Goal: Use online tool/utility

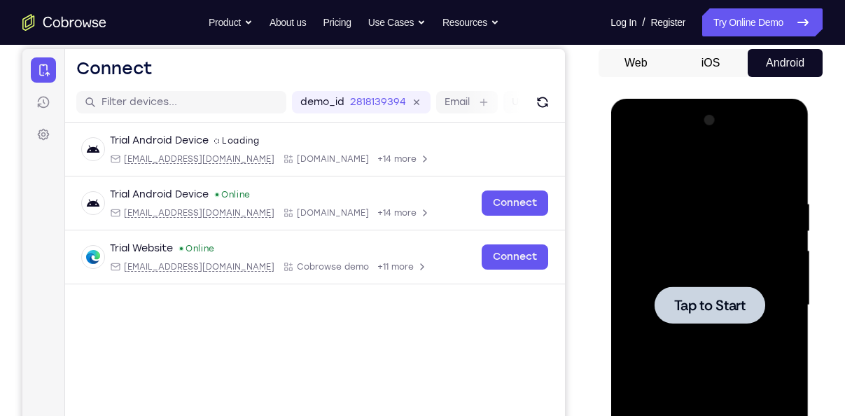
scroll to position [133, 0]
click at [673, 244] on div at bounding box center [709, 305] width 176 height 392
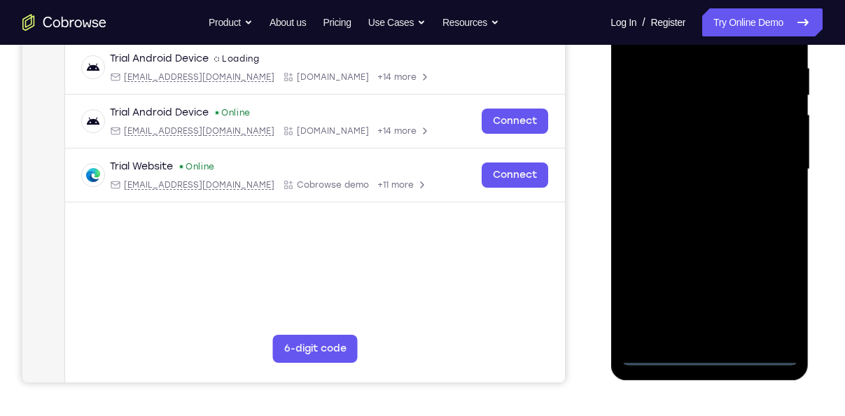
scroll to position [304, 0]
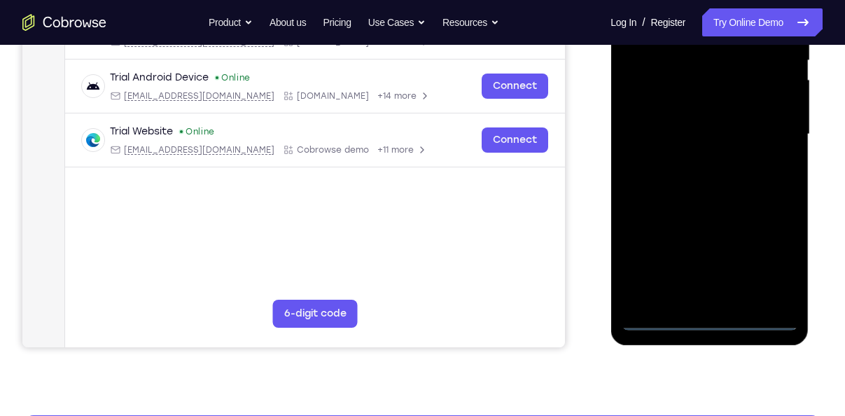
click at [694, 314] on div at bounding box center [709, 134] width 176 height 392
click at [701, 316] on div at bounding box center [709, 134] width 176 height 392
click at [776, 253] on div at bounding box center [709, 134] width 176 height 392
click at [762, 147] on div at bounding box center [709, 134] width 176 height 392
click at [783, 272] on div at bounding box center [709, 134] width 176 height 392
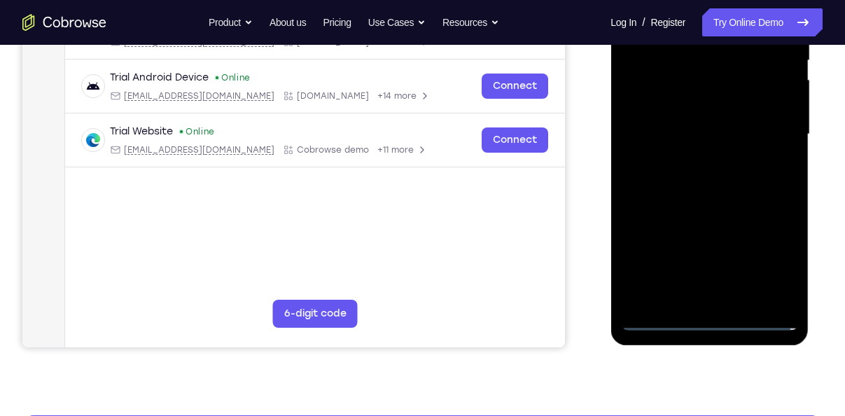
click at [783, 272] on div at bounding box center [709, 134] width 176 height 392
click at [758, 131] on div at bounding box center [709, 134] width 176 height 392
click at [663, 316] on div at bounding box center [709, 134] width 176 height 392
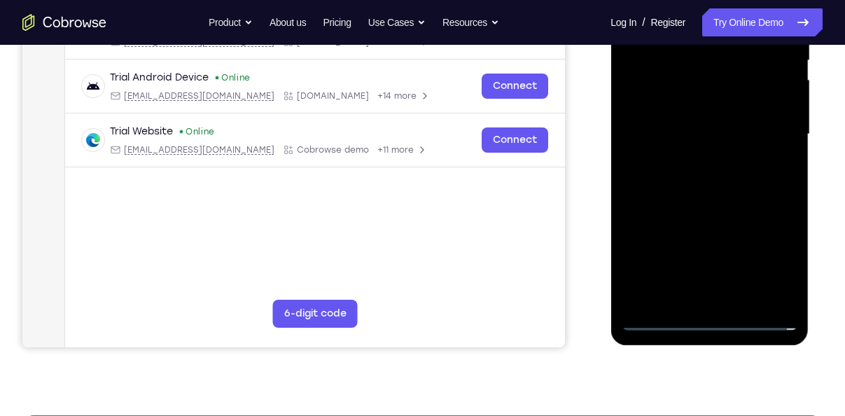
click at [778, 268] on div at bounding box center [709, 134] width 176 height 392
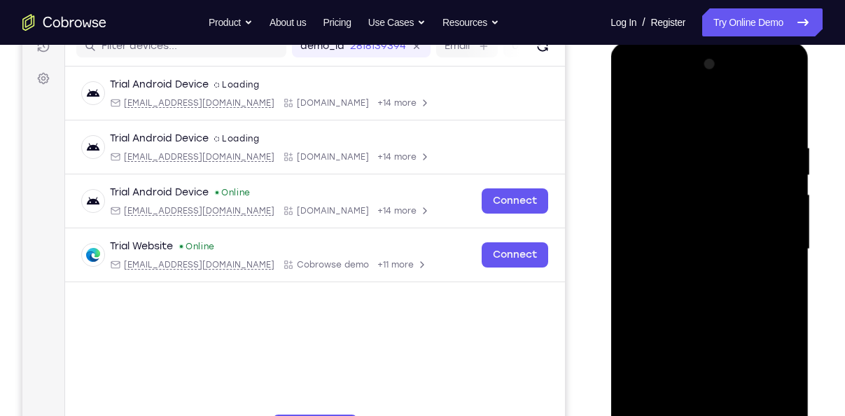
scroll to position [186, 0]
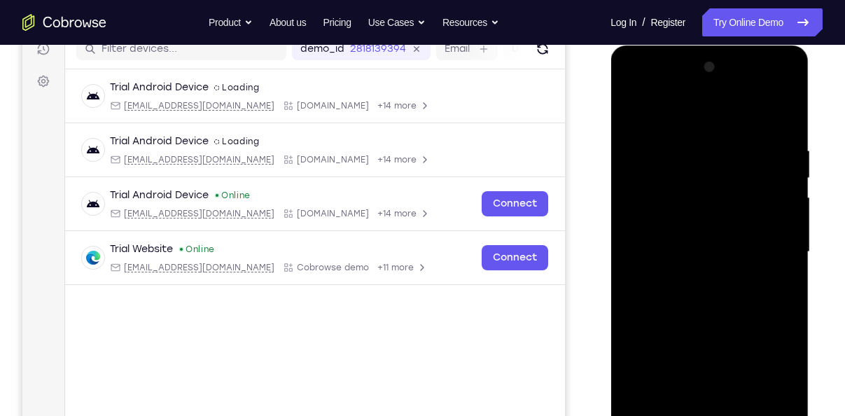
click at [702, 129] on div at bounding box center [709, 252] width 176 height 392
click at [768, 244] on div at bounding box center [709, 252] width 176 height 392
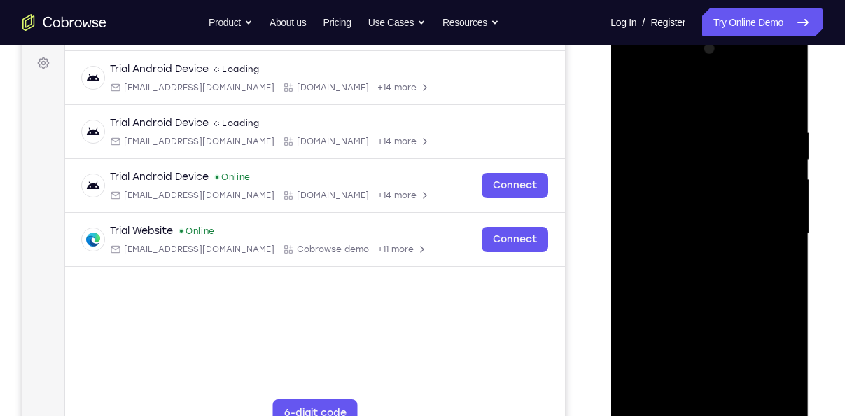
click at [687, 258] on div at bounding box center [709, 234] width 176 height 392
click at [678, 227] on div at bounding box center [709, 234] width 176 height 392
click at [704, 208] on div at bounding box center [709, 234] width 176 height 392
click at [699, 234] on div at bounding box center [709, 234] width 176 height 392
click at [664, 276] on div at bounding box center [709, 234] width 176 height 392
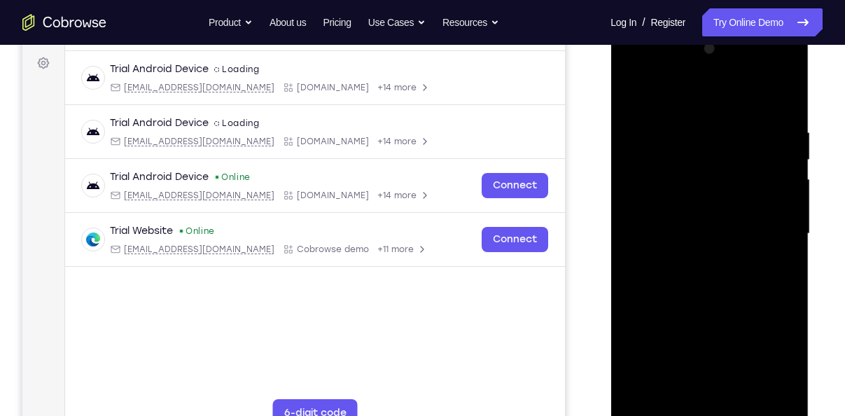
click at [730, 292] on div at bounding box center [709, 234] width 176 height 392
click at [676, 118] on div at bounding box center [709, 234] width 176 height 392
click at [743, 94] on div at bounding box center [709, 234] width 176 height 392
click at [724, 121] on div at bounding box center [709, 234] width 176 height 392
click at [785, 102] on div at bounding box center [709, 234] width 176 height 392
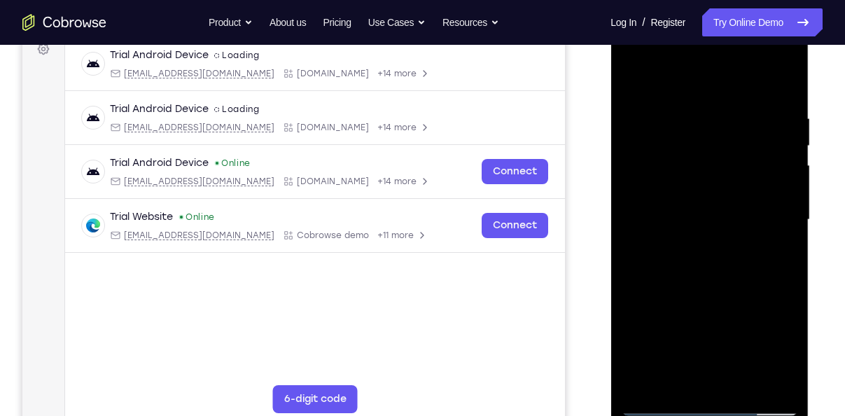
scroll to position [213, 0]
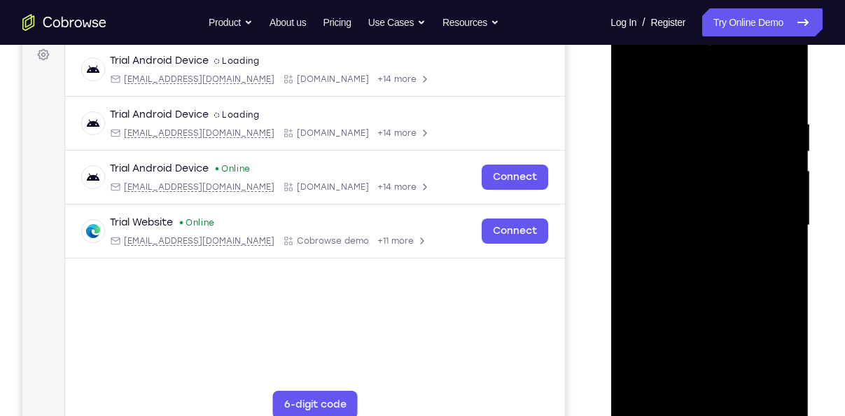
drag, startPoint x: 736, startPoint y: 316, endPoint x: 755, endPoint y: 228, distance: 90.4
click at [755, 228] on div at bounding box center [709, 225] width 176 height 392
click at [774, 385] on div at bounding box center [709, 225] width 176 height 392
click at [727, 77] on div at bounding box center [709, 225] width 176 height 392
click at [765, 213] on div at bounding box center [709, 225] width 176 height 392
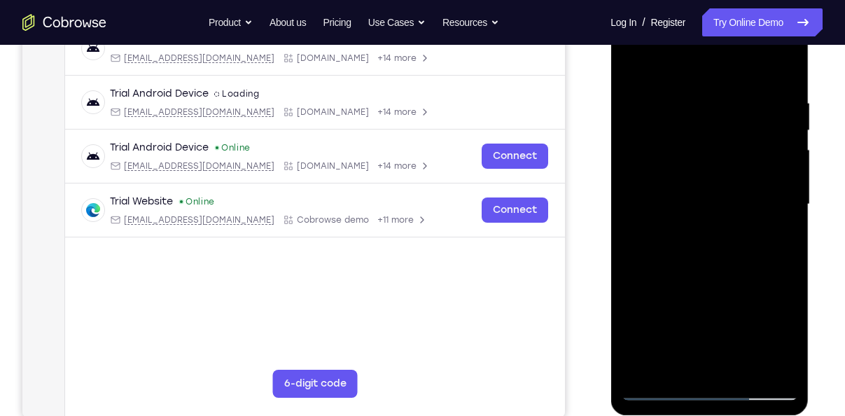
scroll to position [235, 0]
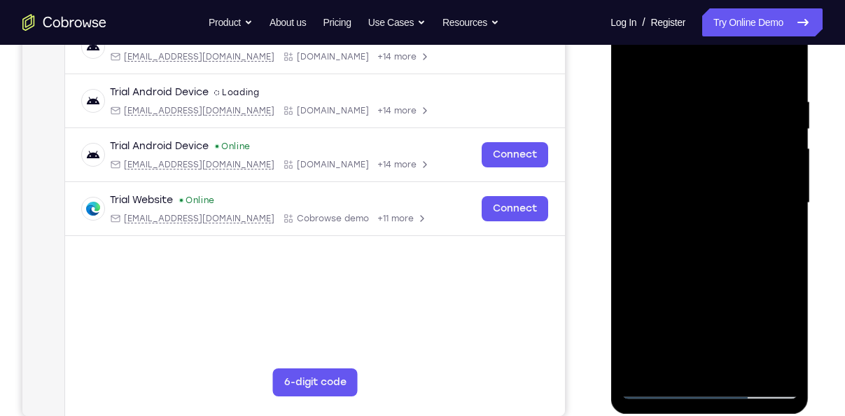
click at [659, 251] on div at bounding box center [709, 203] width 176 height 392
click at [792, 165] on div at bounding box center [709, 203] width 176 height 392
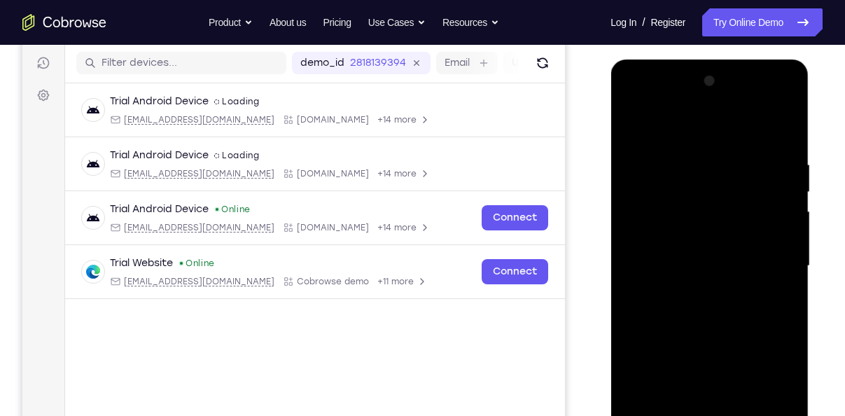
scroll to position [173, 0]
click at [636, 123] on div at bounding box center [709, 265] width 176 height 392
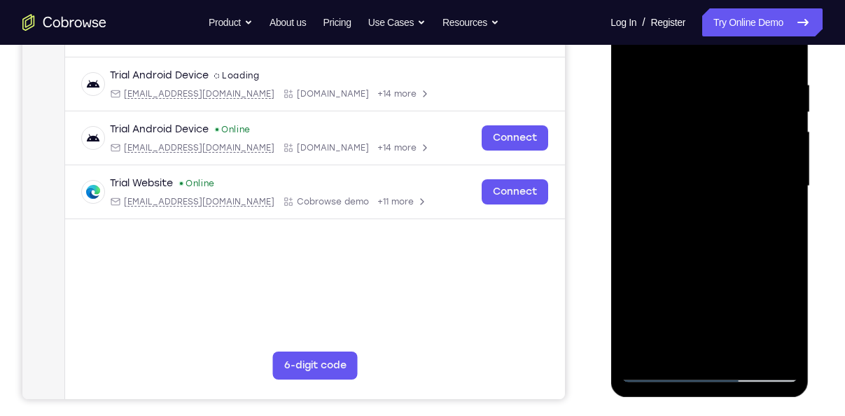
scroll to position [253, 0]
click at [693, 185] on div at bounding box center [709, 185] width 176 height 392
drag, startPoint x: 718, startPoint y: 249, endPoint x: 703, endPoint y: 336, distance: 88.1
click at [703, 336] on div at bounding box center [709, 185] width 176 height 392
click at [727, 235] on div at bounding box center [709, 185] width 176 height 392
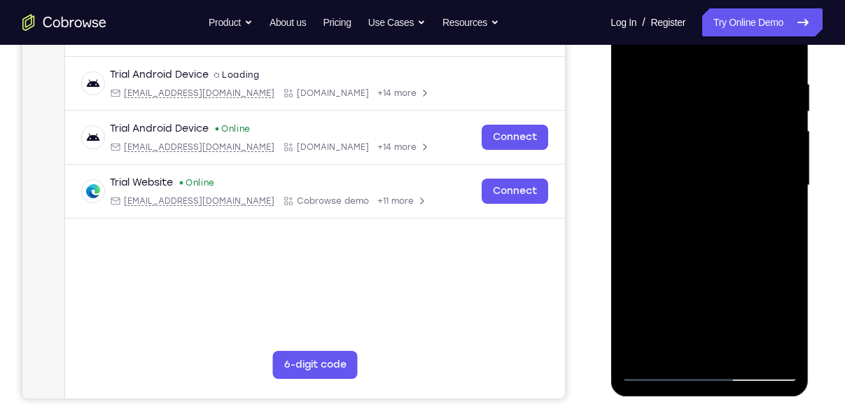
scroll to position [283, 0]
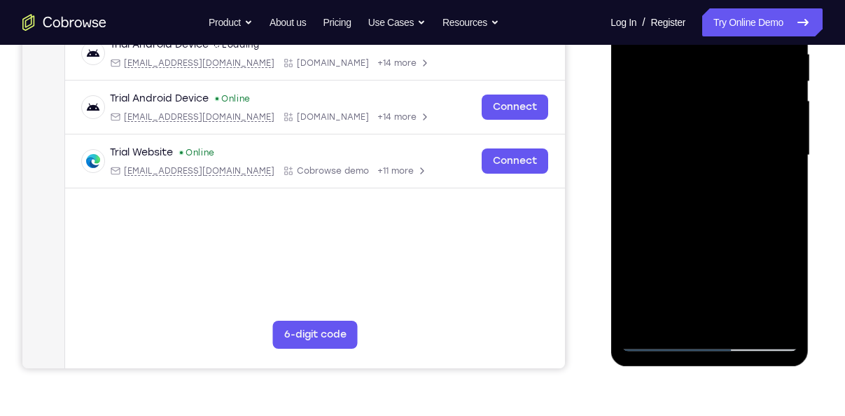
drag, startPoint x: 750, startPoint y: 253, endPoint x: 751, endPoint y: 304, distance: 50.4
click at [751, 304] on div at bounding box center [709, 155] width 176 height 392
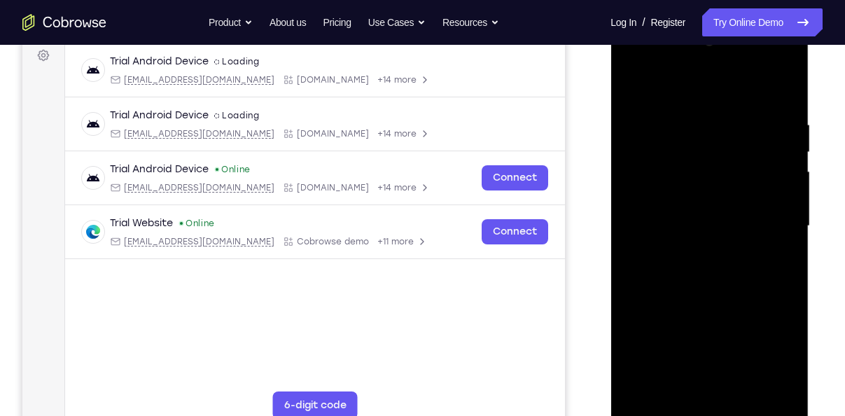
scroll to position [204, 0]
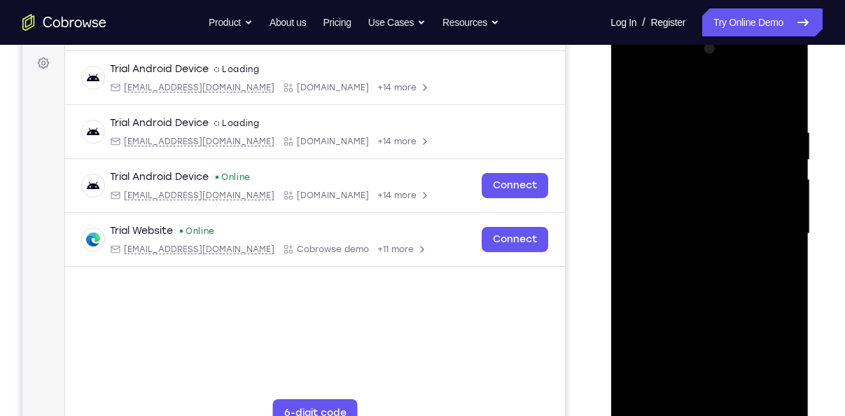
click at [721, 92] on div at bounding box center [709, 234] width 176 height 392
click at [781, 92] on div at bounding box center [709, 234] width 176 height 392
click at [752, 144] on div at bounding box center [709, 234] width 176 height 392
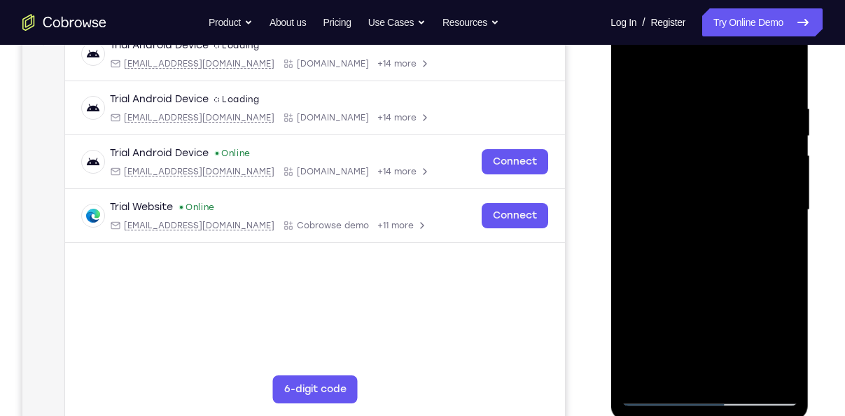
scroll to position [229, 0]
click at [666, 171] on div at bounding box center [709, 209] width 176 height 392
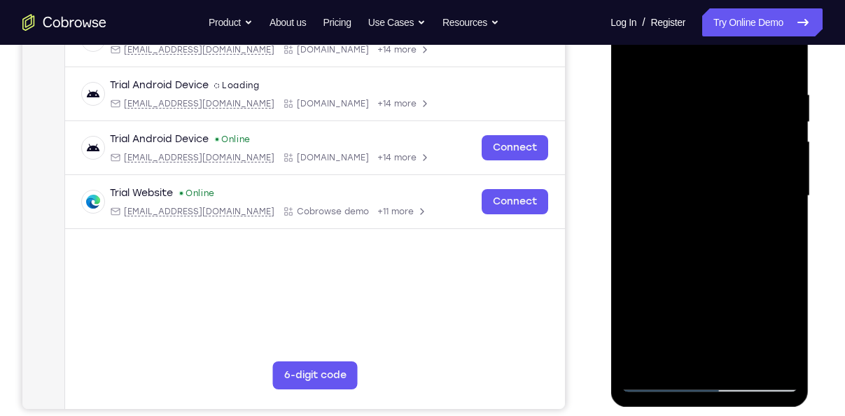
scroll to position [243, 0]
drag, startPoint x: 718, startPoint y: 198, endPoint x: 498, endPoint y: 226, distance: 222.3
click at [611, 226] on html "Online web based iOS Simulators and Android Emulators. Run iPhone, iPad, Mobile…" at bounding box center [711, 199] width 200 height 420
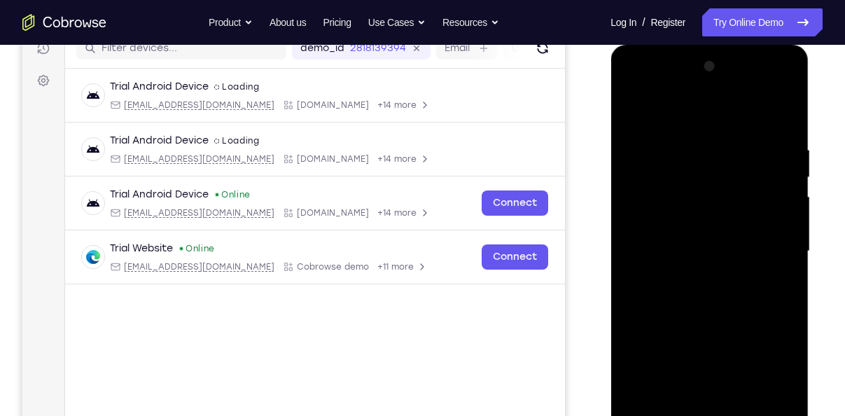
scroll to position [186, 0]
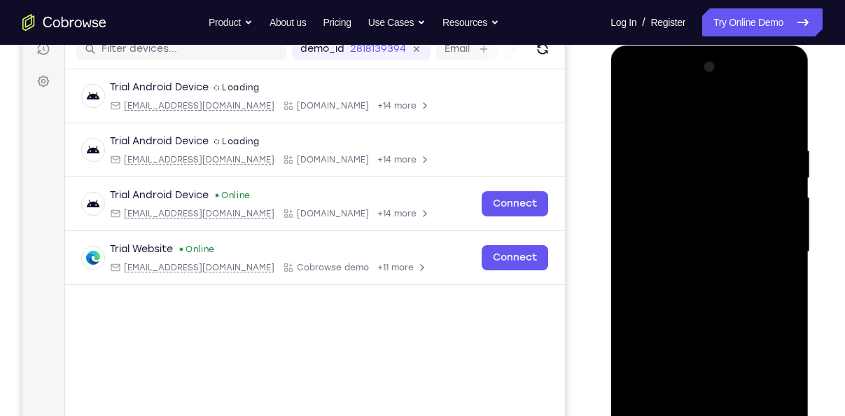
click at [792, 69] on div at bounding box center [709, 252] width 176 height 392
click at [768, 231] on div at bounding box center [709, 252] width 176 height 392
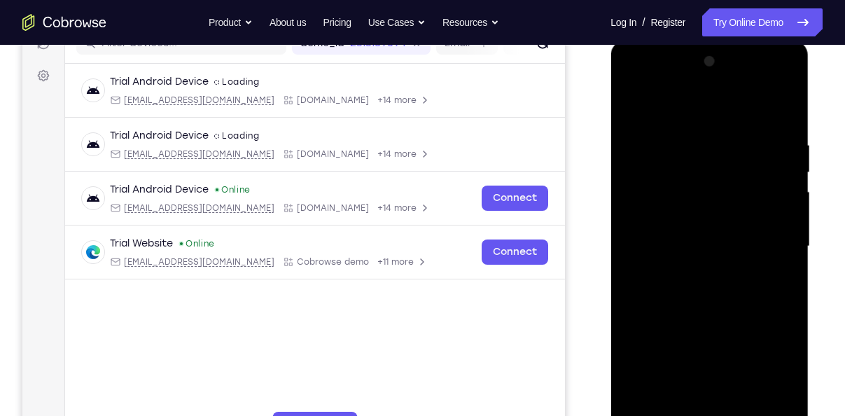
scroll to position [184, 0]
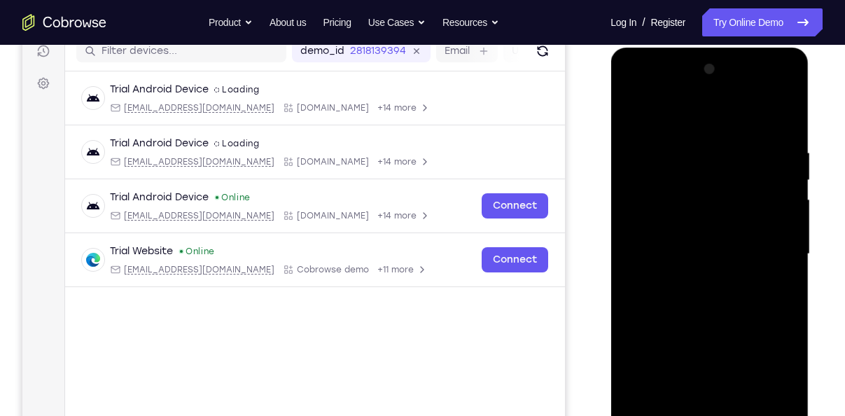
click at [793, 73] on div at bounding box center [709, 254] width 176 height 392
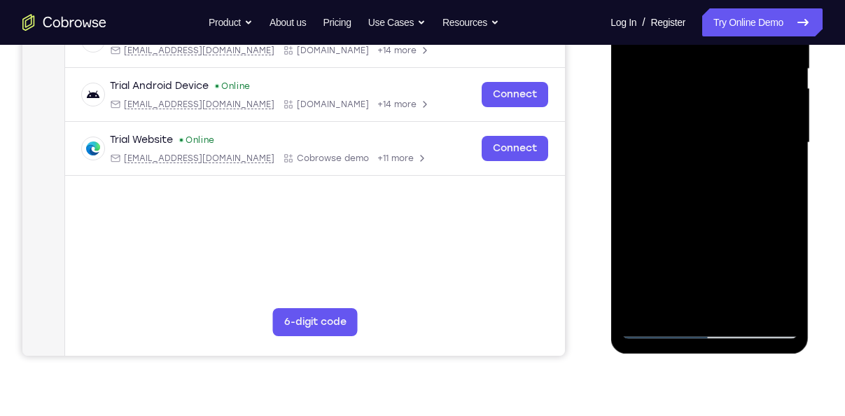
scroll to position [305, 0]
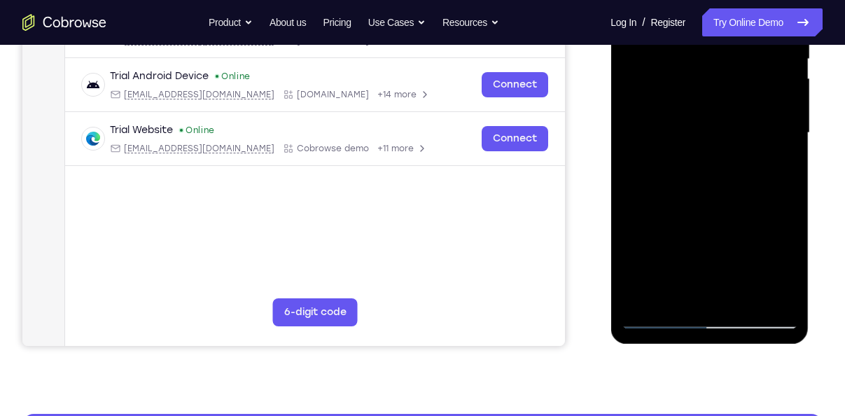
drag, startPoint x: 718, startPoint y: 207, endPoint x: 740, endPoint y: 112, distance: 97.1
click at [740, 112] on div at bounding box center [709, 133] width 176 height 392
drag, startPoint x: 735, startPoint y: 209, endPoint x: 747, endPoint y: 142, distance: 67.6
click at [747, 142] on div at bounding box center [709, 133] width 176 height 392
drag, startPoint x: 727, startPoint y: 199, endPoint x: 758, endPoint y: 122, distance: 83.0
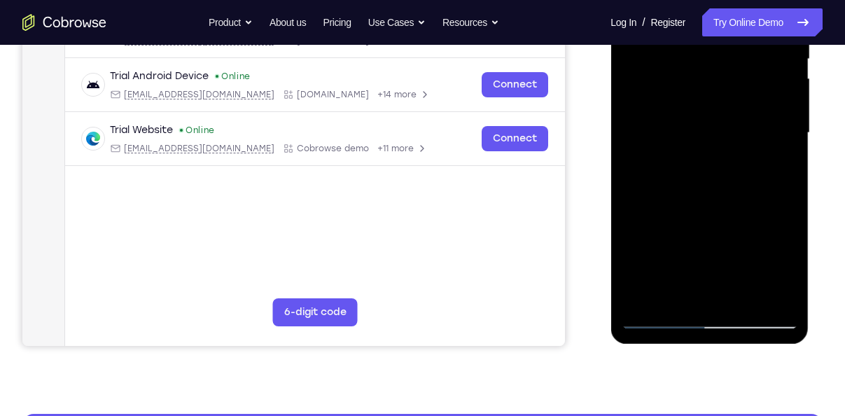
click at [758, 122] on div at bounding box center [709, 133] width 176 height 392
drag, startPoint x: 716, startPoint y: 199, endPoint x: 744, endPoint y: 137, distance: 67.7
click at [744, 137] on div at bounding box center [709, 133] width 176 height 392
drag, startPoint x: 737, startPoint y: 217, endPoint x: 736, endPoint y: 235, distance: 18.3
click at [736, 235] on div at bounding box center [709, 133] width 176 height 392
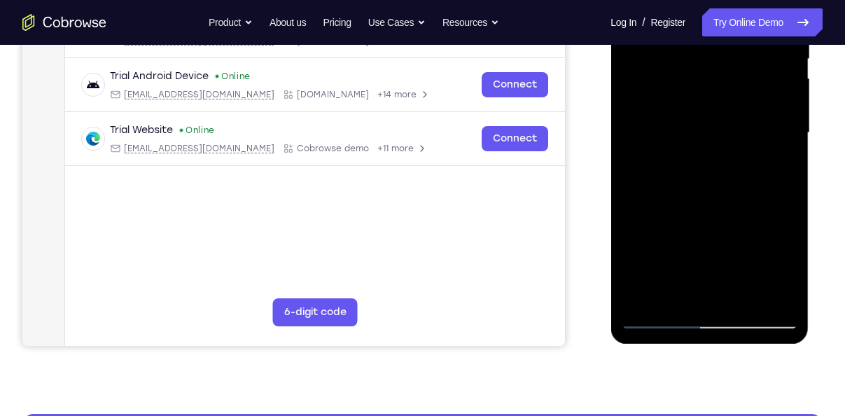
drag, startPoint x: 730, startPoint y: 199, endPoint x: 772, endPoint y: 34, distance: 170.3
click at [772, 34] on div at bounding box center [709, 133] width 176 height 392
drag, startPoint x: 692, startPoint y: 221, endPoint x: 753, endPoint y: 95, distance: 139.7
click at [753, 95] on div at bounding box center [709, 133] width 176 height 392
drag, startPoint x: 716, startPoint y: 202, endPoint x: 756, endPoint y: 112, distance: 98.7
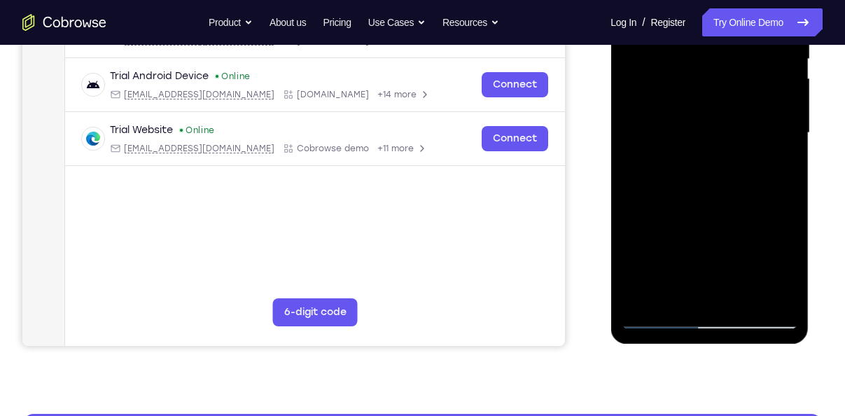
click at [756, 112] on div at bounding box center [709, 133] width 176 height 392
drag, startPoint x: 723, startPoint y: 200, endPoint x: 775, endPoint y: 84, distance: 127.5
click at [775, 84] on div at bounding box center [709, 133] width 176 height 392
drag, startPoint x: 677, startPoint y: 200, endPoint x: 745, endPoint y: 55, distance: 160.1
click at [745, 55] on div at bounding box center [709, 133] width 176 height 392
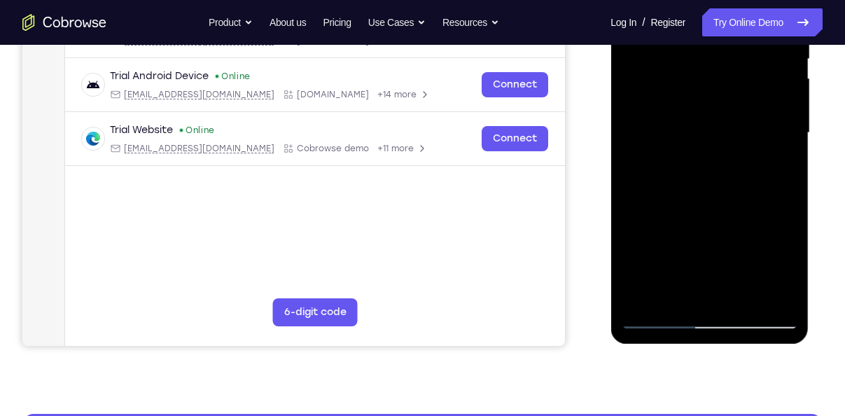
drag, startPoint x: 712, startPoint y: 202, endPoint x: 751, endPoint y: 117, distance: 93.7
click at [751, 117] on div at bounding box center [709, 133] width 176 height 392
drag, startPoint x: 713, startPoint y: 209, endPoint x: 768, endPoint y: 95, distance: 126.5
click at [768, 95] on div at bounding box center [709, 133] width 176 height 392
drag, startPoint x: 723, startPoint y: 186, endPoint x: 769, endPoint y: 90, distance: 106.5
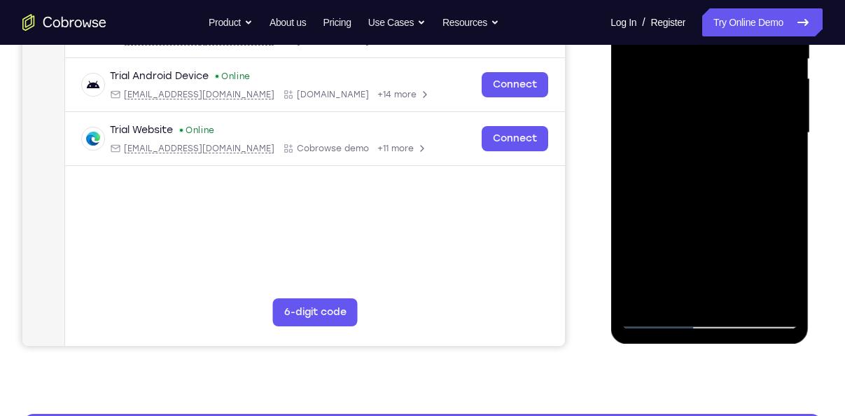
click at [769, 90] on div at bounding box center [709, 133] width 176 height 392
drag, startPoint x: 725, startPoint y: 196, endPoint x: 737, endPoint y: 174, distance: 25.0
click at [737, 174] on div at bounding box center [709, 133] width 176 height 392
drag, startPoint x: 706, startPoint y: 234, endPoint x: 751, endPoint y: 118, distance: 123.9
click at [751, 118] on div at bounding box center [709, 133] width 176 height 392
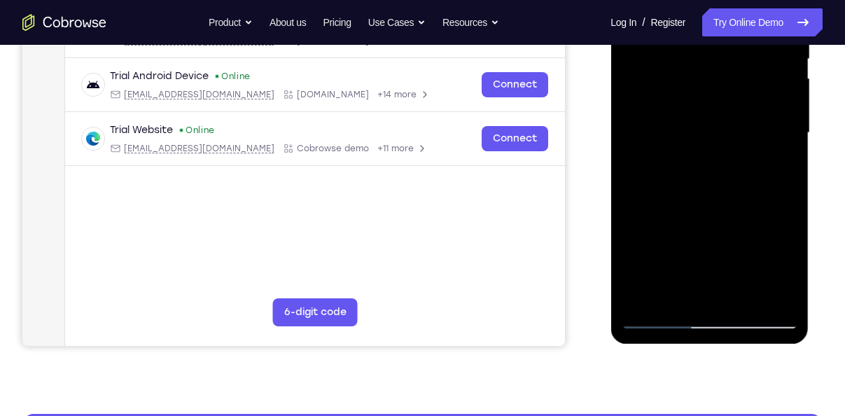
drag, startPoint x: 709, startPoint y: 218, endPoint x: 759, endPoint y: 109, distance: 120.3
click at [759, 109] on div at bounding box center [709, 133] width 176 height 392
drag, startPoint x: 722, startPoint y: 227, endPoint x: 782, endPoint y: 96, distance: 144.1
click at [782, 96] on div at bounding box center [709, 133] width 176 height 392
drag, startPoint x: 726, startPoint y: 207, endPoint x: 772, endPoint y: 71, distance: 143.5
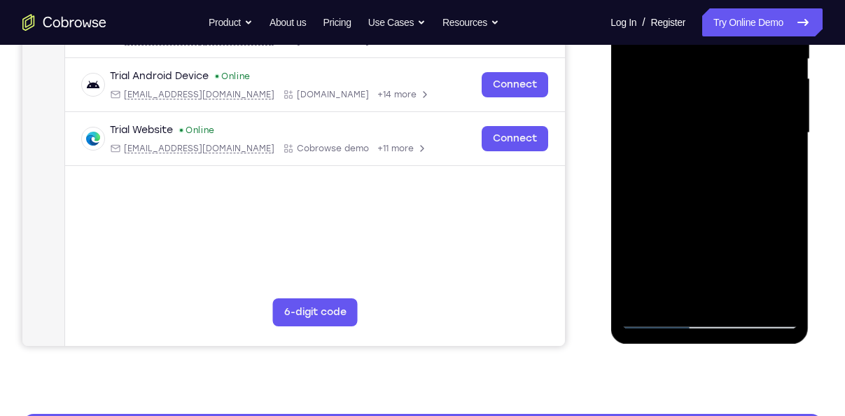
click at [772, 71] on div at bounding box center [709, 133] width 176 height 392
drag, startPoint x: 710, startPoint y: 197, endPoint x: 762, endPoint y: 61, distance: 146.0
click at [762, 61] on div at bounding box center [709, 133] width 176 height 392
drag, startPoint x: 705, startPoint y: 174, endPoint x: 772, endPoint y: 18, distance: 170.0
click at [772, 18] on div at bounding box center [709, 133] width 176 height 392
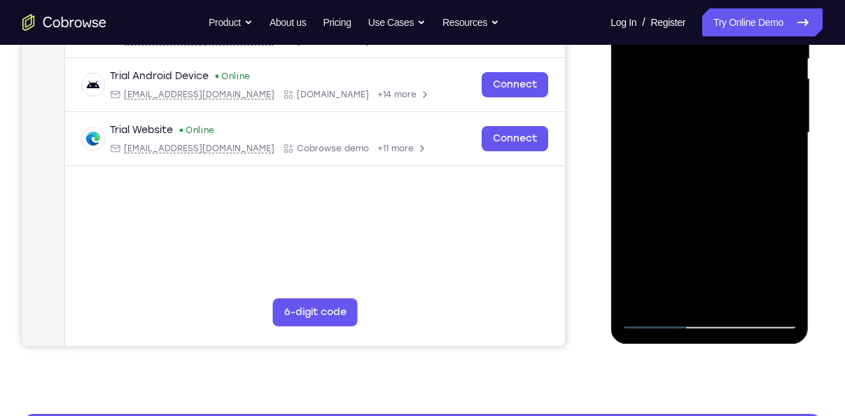
drag, startPoint x: 713, startPoint y: 181, endPoint x: 785, endPoint y: 16, distance: 179.6
click at [785, 16] on div at bounding box center [709, 133] width 176 height 392
drag, startPoint x: 711, startPoint y: 202, endPoint x: 758, endPoint y: 113, distance: 101.5
click at [758, 113] on div at bounding box center [709, 133] width 176 height 392
drag, startPoint x: 712, startPoint y: 209, endPoint x: 769, endPoint y: 83, distance: 138.8
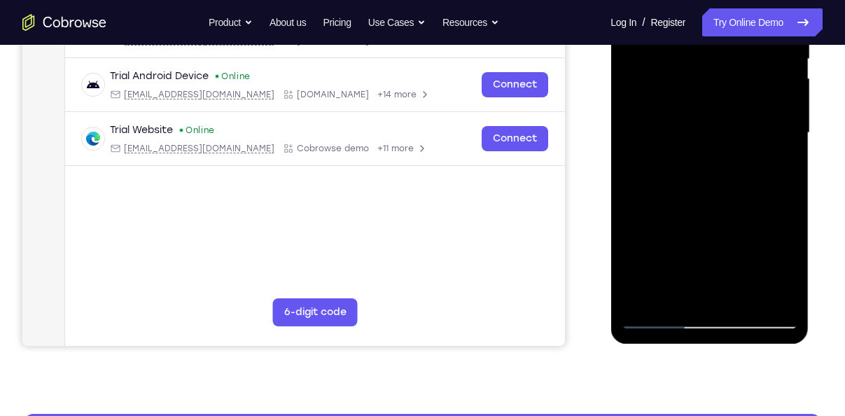
click at [769, 83] on div at bounding box center [709, 133] width 176 height 392
drag, startPoint x: 769, startPoint y: 83, endPoint x: 788, endPoint y: 27, distance: 59.3
click at [788, 27] on div at bounding box center [709, 133] width 176 height 392
drag, startPoint x: 706, startPoint y: 177, endPoint x: 772, endPoint y: 72, distance: 123.9
click at [772, 72] on div at bounding box center [709, 133] width 176 height 392
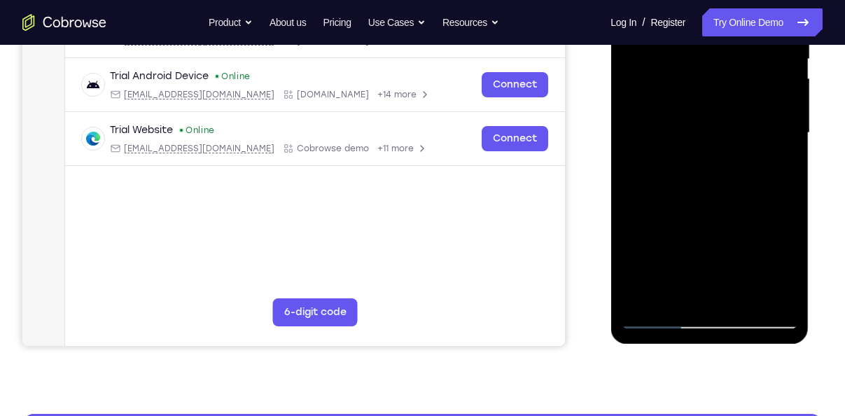
drag, startPoint x: 704, startPoint y: 171, endPoint x: 767, endPoint y: 54, distance: 132.8
click at [767, 54] on div at bounding box center [709, 133] width 176 height 392
drag, startPoint x: 701, startPoint y: 200, endPoint x: 772, endPoint y: 68, distance: 150.0
click at [772, 68] on div at bounding box center [709, 133] width 176 height 392
drag, startPoint x: 699, startPoint y: 215, endPoint x: 756, endPoint y: 74, distance: 152.4
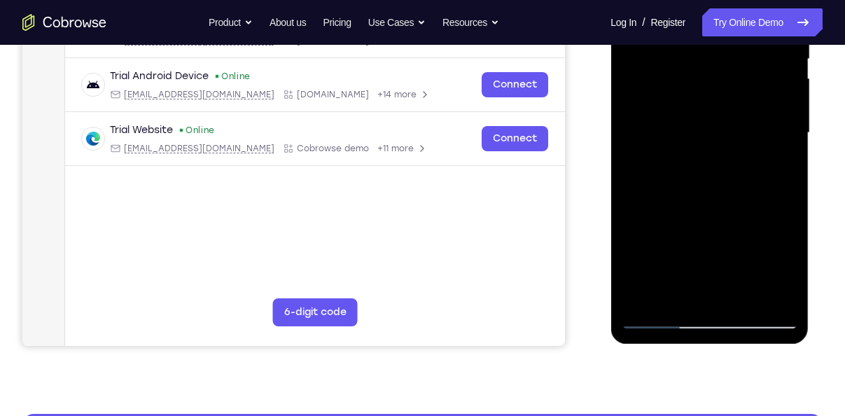
click at [756, 74] on div at bounding box center [709, 133] width 176 height 392
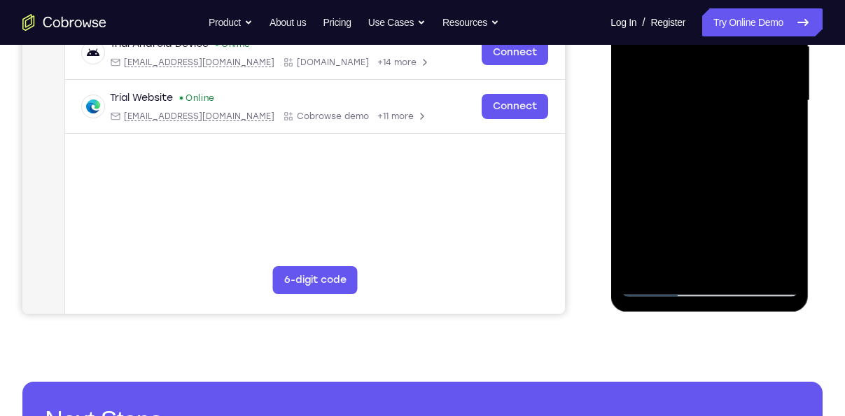
drag, startPoint x: 695, startPoint y: 232, endPoint x: 765, endPoint y: 67, distance: 180.1
click at [765, 67] on div at bounding box center [709, 101] width 176 height 392
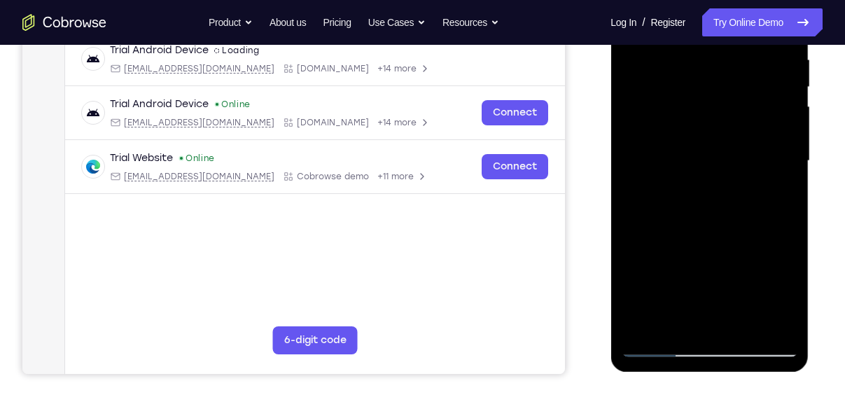
scroll to position [275, 0]
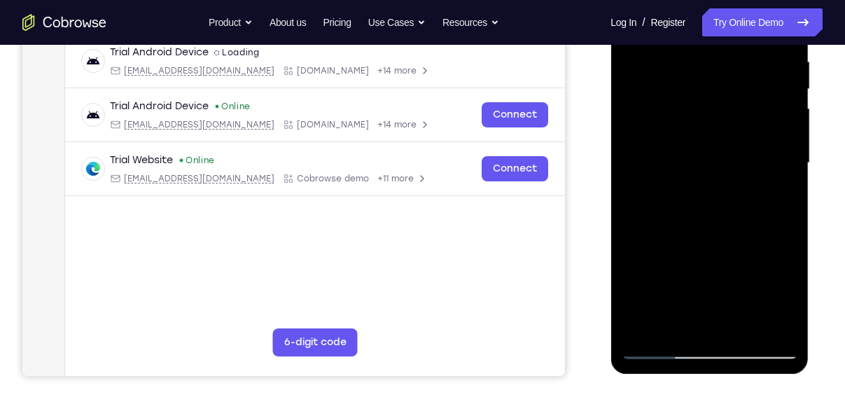
drag, startPoint x: 698, startPoint y: 279, endPoint x: 761, endPoint y: 112, distance: 178.2
click at [761, 112] on div at bounding box center [709, 163] width 176 height 392
drag
click at [770, 130] on div at bounding box center [709, 163] width 176 height 392
click at [795, 81] on div at bounding box center [709, 163] width 176 height 392
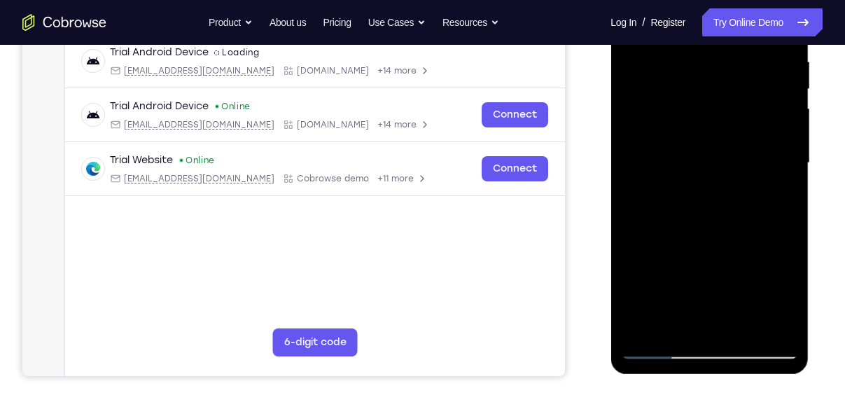
click at [777, 96] on div at bounding box center [709, 163] width 176 height 392
click at [755, 99] on div at bounding box center [709, 163] width 176 height 392
click at [763, 113] on div at bounding box center [709, 163] width 176 height 392
click at [766, 95] on div at bounding box center [709, 163] width 176 height 392
click at [790, 49] on div at bounding box center [709, 163] width 176 height 392
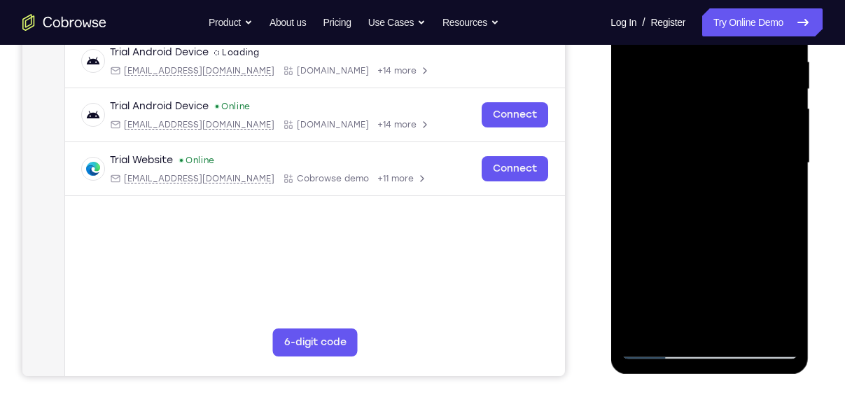
click at [742, 46] on div at bounding box center [709, 163] width 176 height 392
click at [751, 64] on div at bounding box center [709, 163] width 176 height 392
click at [760, 64] on div at bounding box center [709, 163] width 176 height 392
click at [765, 36] on div at bounding box center [709, 163] width 176 height 392
click at [790, 8] on div at bounding box center [709, 163] width 176 height 392
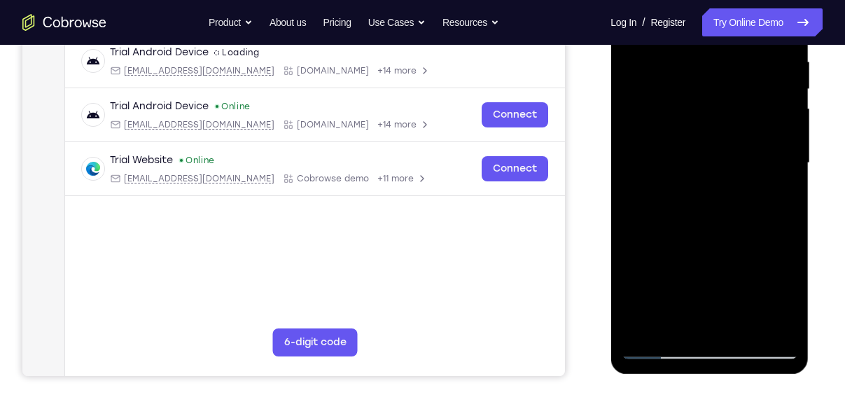
click at [772, 22] on div at bounding box center [709, 163] width 176 height 392
click at [788, 0] on div at bounding box center [709, 163] width 176 height 392
click at [763, 65] on div at bounding box center [709, 163] width 176 height 392
click at [768, 54] on div at bounding box center [709, 163] width 176 height 392
click at [756, 95] on div at bounding box center [709, 163] width 176 height 392
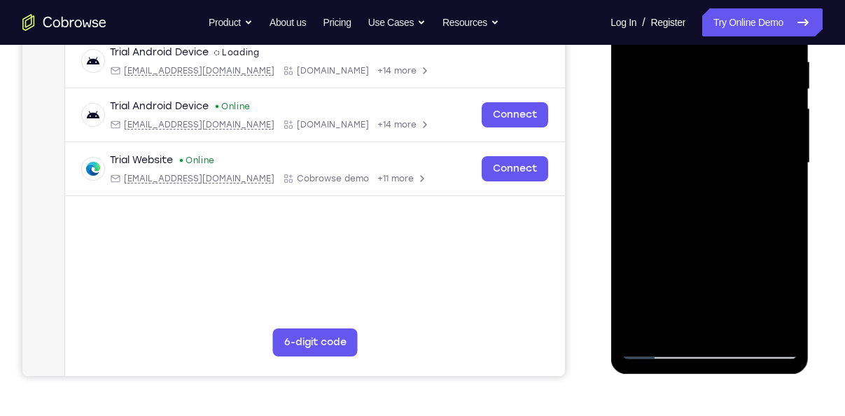
click at [772, 74] on div at bounding box center [709, 163] width 176 height 392
click at [781, 33] on div at bounding box center [709, 163] width 176 height 392
click at [769, 86] on div at bounding box center [709, 163] width 176 height 392
click at [795, 1] on div at bounding box center [709, 163] width 176 height 392
click at [768, 28] on div at bounding box center [709, 163] width 176 height 392
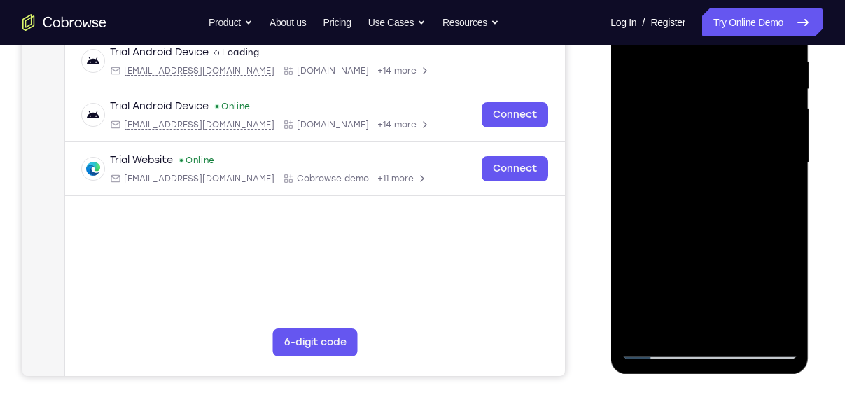
click at [772, 27] on div at bounding box center [709, 163] width 176 height 392
click at [649, 325] on div at bounding box center [709, 163] width 176 height 392
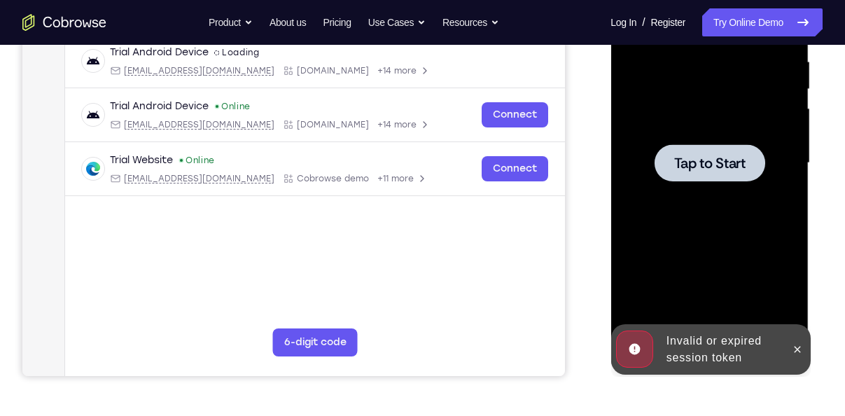
click at [647, 160] on div at bounding box center [709, 163] width 176 height 392
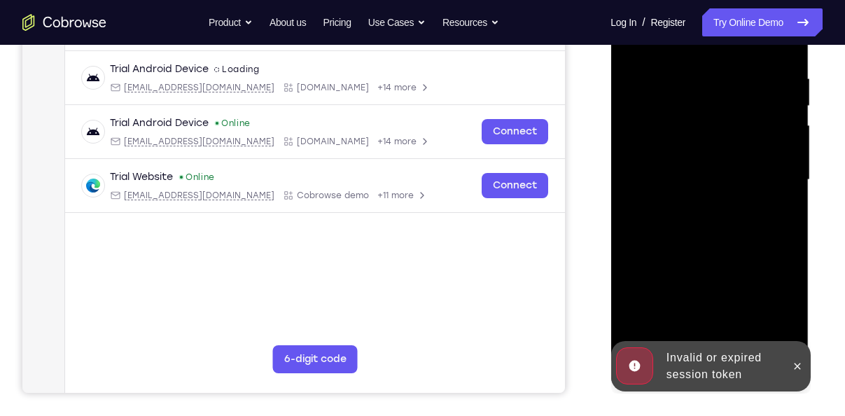
scroll to position [258, 0]
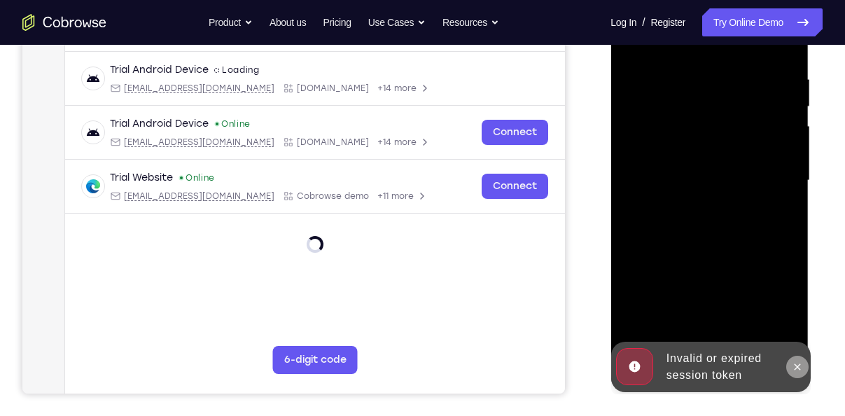
click at [793, 363] on icon at bounding box center [796, 366] width 11 height 11
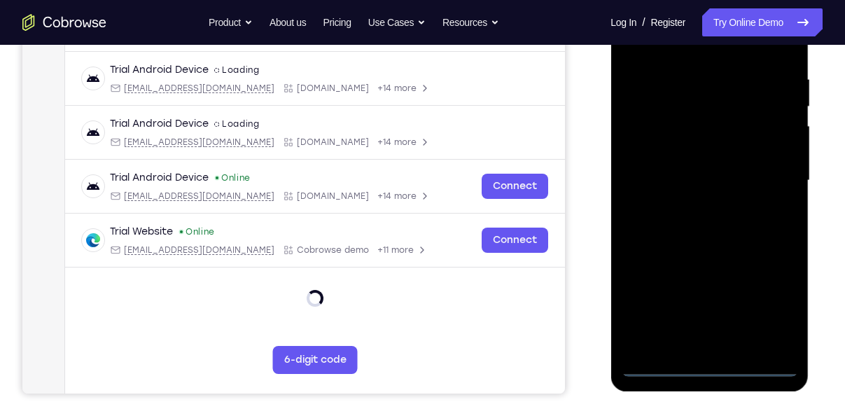
scroll to position [319, 0]
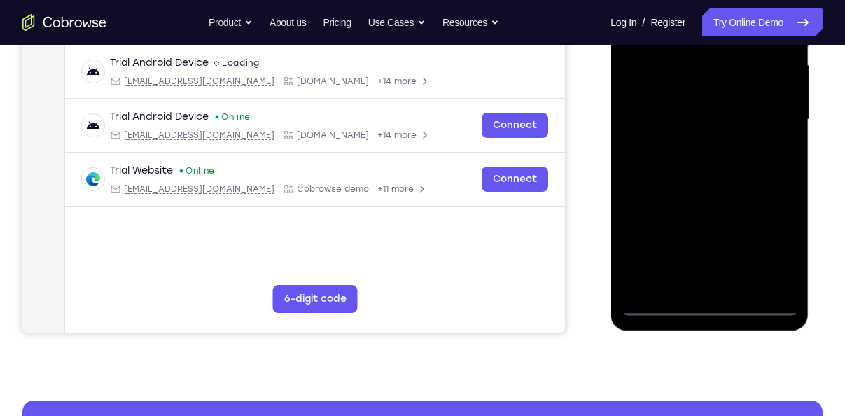
click at [699, 302] on div at bounding box center [709, 120] width 176 height 392
click at [750, 251] on div at bounding box center [709, 120] width 176 height 392
click at [755, 250] on div at bounding box center [709, 120] width 176 height 392
click at [759, 249] on div at bounding box center [709, 120] width 176 height 392
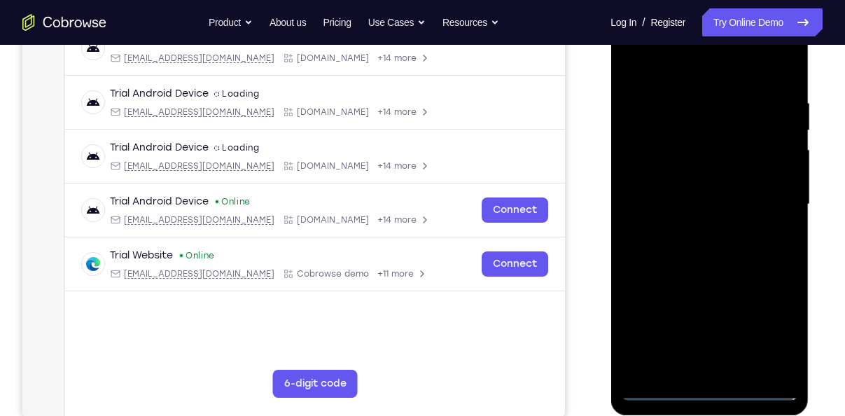
scroll to position [225, 0]
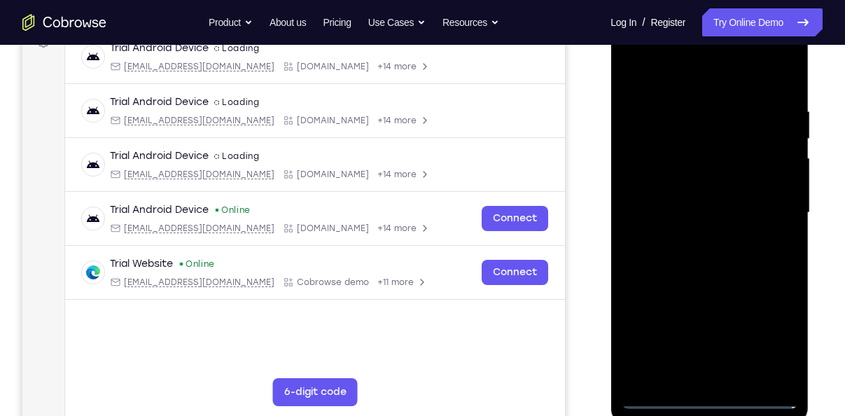
click at [685, 73] on div at bounding box center [709, 213] width 176 height 392
click at [757, 214] on div at bounding box center [709, 213] width 176 height 392
click at [692, 235] on div at bounding box center [709, 213] width 176 height 392
click at [702, 196] on div at bounding box center [709, 213] width 176 height 392
click at [708, 182] on div at bounding box center [709, 213] width 176 height 392
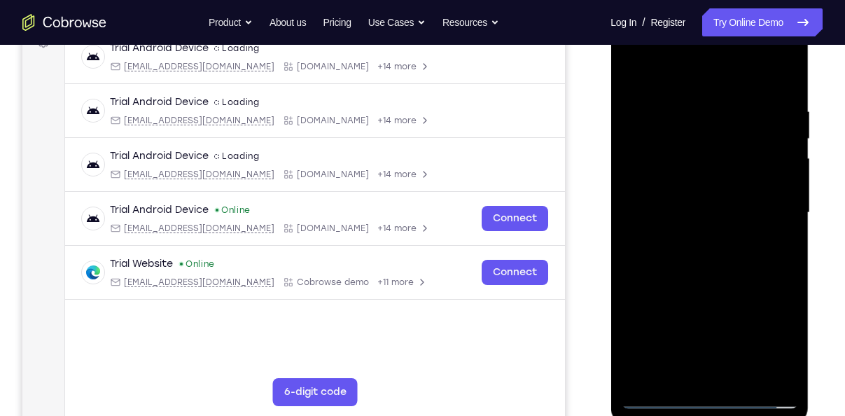
click at [715, 210] on div at bounding box center [709, 213] width 176 height 392
click at [748, 255] on div at bounding box center [709, 213] width 176 height 392
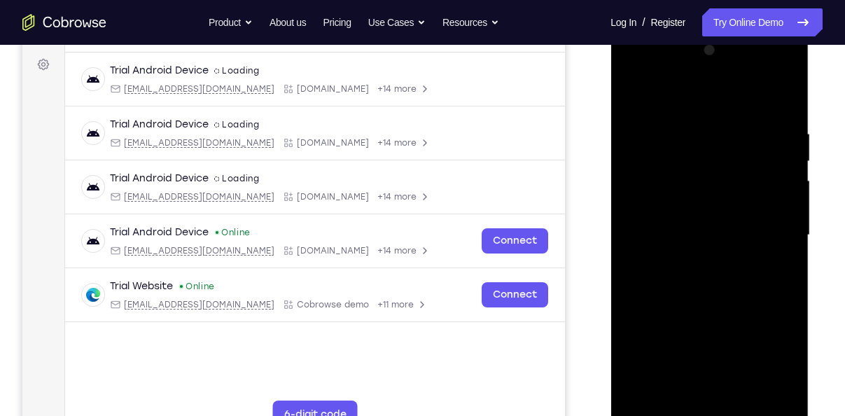
click at [739, 267] on div at bounding box center [709, 235] width 176 height 392
click at [722, 273] on div at bounding box center [709, 235] width 176 height 392
click at [725, 257] on div at bounding box center [709, 235] width 176 height 392
click at [722, 261] on div at bounding box center [709, 235] width 176 height 392
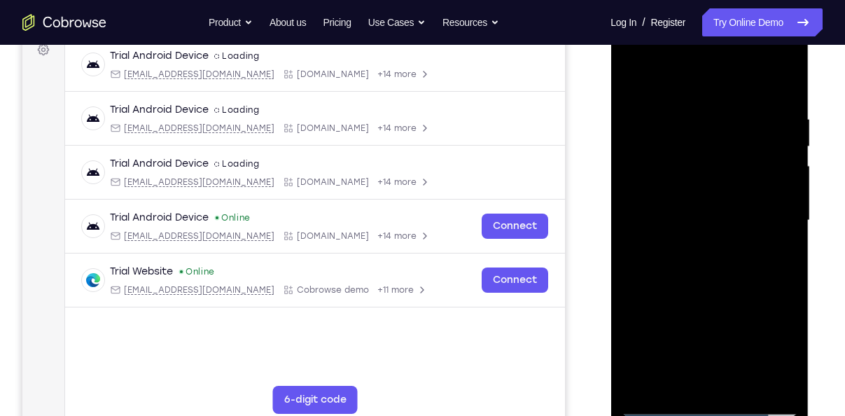
click at [725, 292] on div at bounding box center [709, 221] width 176 height 392
drag, startPoint x: 737, startPoint y: 330, endPoint x: 747, endPoint y: 115, distance: 215.9
click at [747, 115] on div at bounding box center [709, 221] width 176 height 392
drag, startPoint x: 728, startPoint y: 260, endPoint x: 768, endPoint y: 32, distance: 231.7
click at [768, 32] on div at bounding box center [709, 221] width 176 height 392
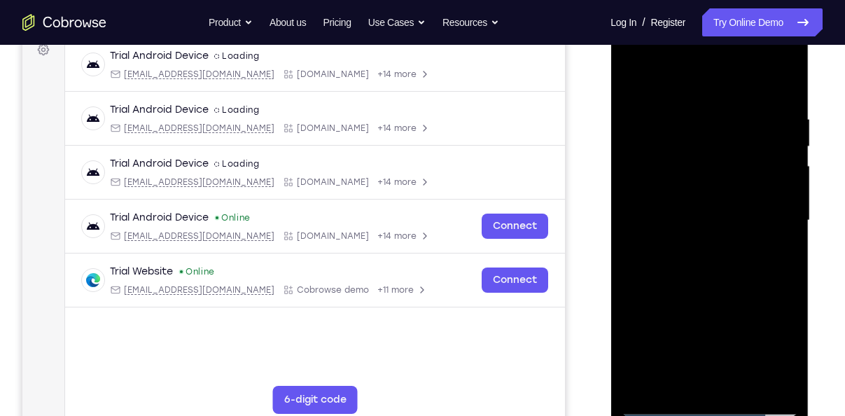
drag, startPoint x: 745, startPoint y: 141, endPoint x: 714, endPoint y: 235, distance: 98.8
click at [714, 235] on div at bounding box center [709, 221] width 176 height 392
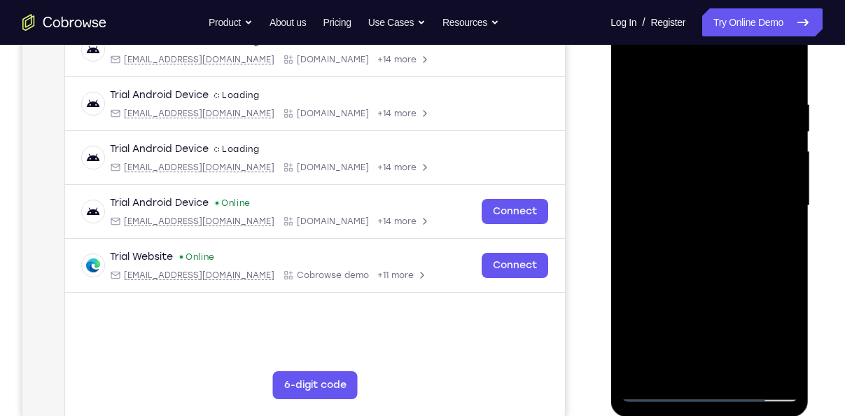
scroll to position [234, 0]
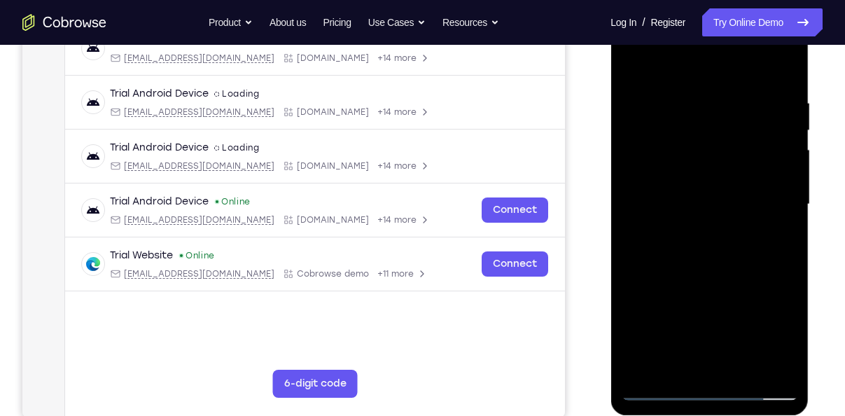
drag, startPoint x: 705, startPoint y: 270, endPoint x: 715, endPoint y: 208, distance: 62.4
click at [715, 208] on div at bounding box center [709, 204] width 176 height 392
click at [646, 294] on div at bounding box center [709, 204] width 176 height 392
drag, startPoint x: 725, startPoint y: 258, endPoint x: 714, endPoint y: 130, distance: 128.6
click at [714, 130] on div at bounding box center [709, 204] width 176 height 392
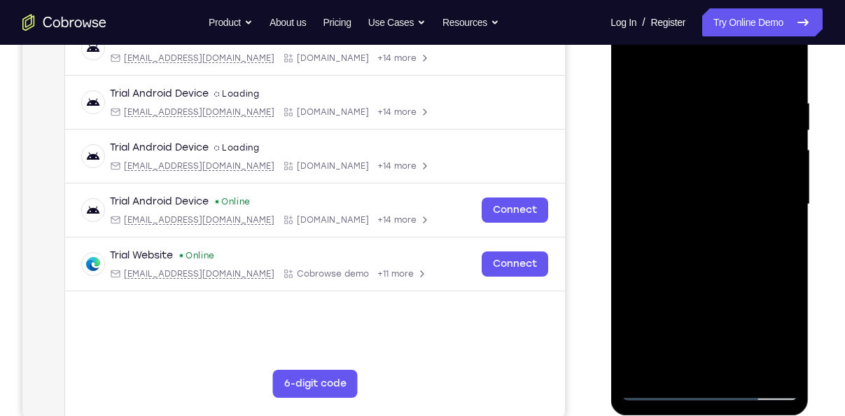
drag, startPoint x: 704, startPoint y: 218, endPoint x: 746, endPoint y: 82, distance: 142.8
click at [746, 82] on div at bounding box center [709, 204] width 176 height 392
drag, startPoint x: 709, startPoint y: 246, endPoint x: 765, endPoint y: 37, distance: 216.7
click at [765, 37] on div at bounding box center [709, 204] width 176 height 392
drag, startPoint x: 686, startPoint y: 235, endPoint x: 737, endPoint y: 71, distance: 171.0
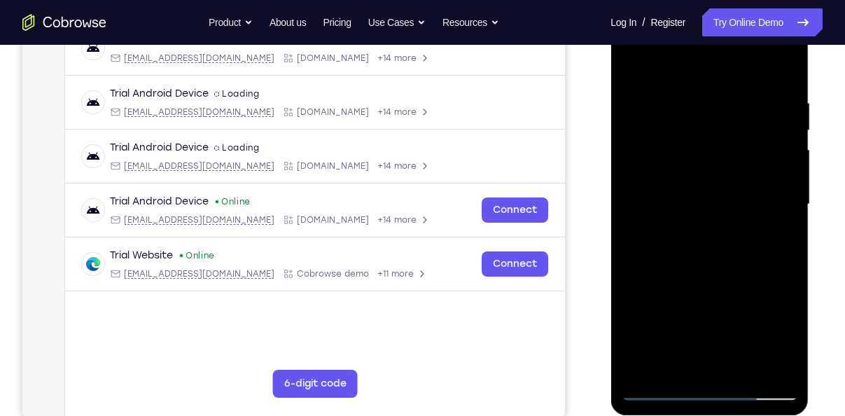
click at [737, 71] on div at bounding box center [709, 204] width 176 height 392
click at [788, 165] on div at bounding box center [709, 204] width 176 height 392
click at [786, 183] on div at bounding box center [709, 204] width 176 height 392
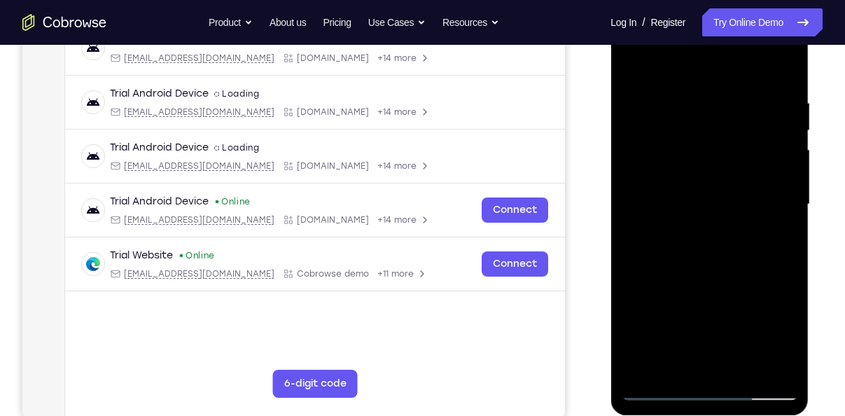
click at [783, 180] on div at bounding box center [709, 204] width 176 height 392
drag, startPoint x: 715, startPoint y: 141, endPoint x: 681, endPoint y: 267, distance: 129.9
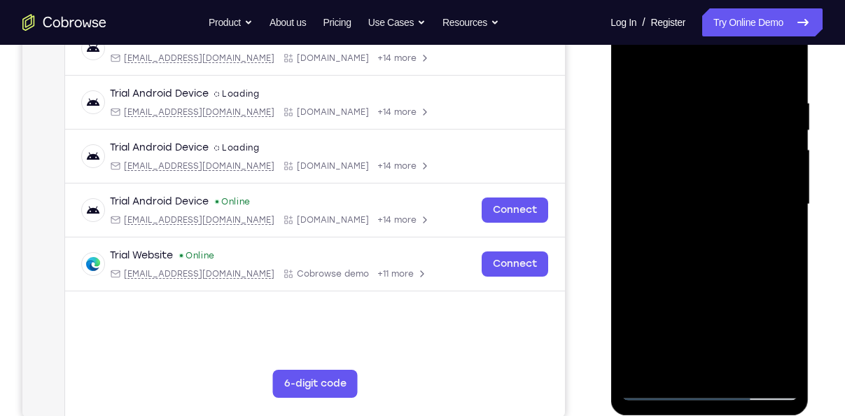
click at [681, 267] on div at bounding box center [709, 204] width 176 height 392
click at [631, 153] on div at bounding box center [709, 204] width 176 height 392
click at [643, 74] on div at bounding box center [709, 204] width 176 height 392
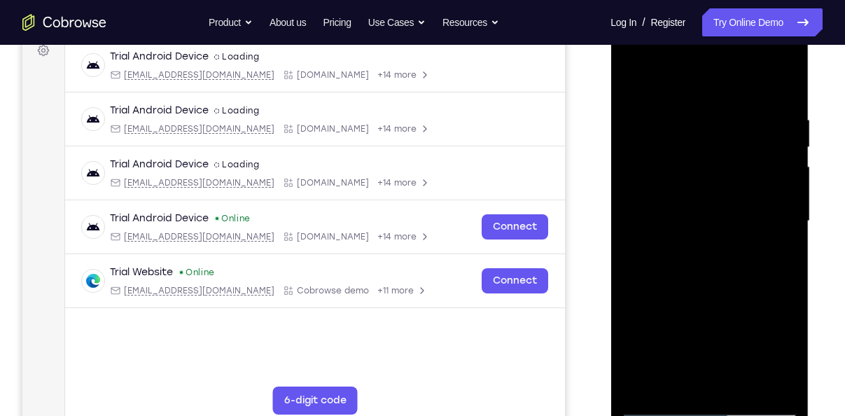
scroll to position [256, 0]
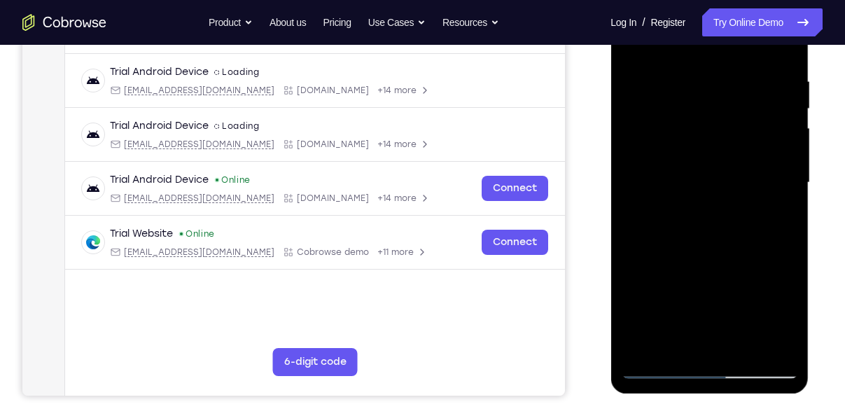
drag, startPoint x: 710, startPoint y: 256, endPoint x: 772, endPoint y: 64, distance: 202.4
click at [772, 64] on div at bounding box center [709, 183] width 176 height 392
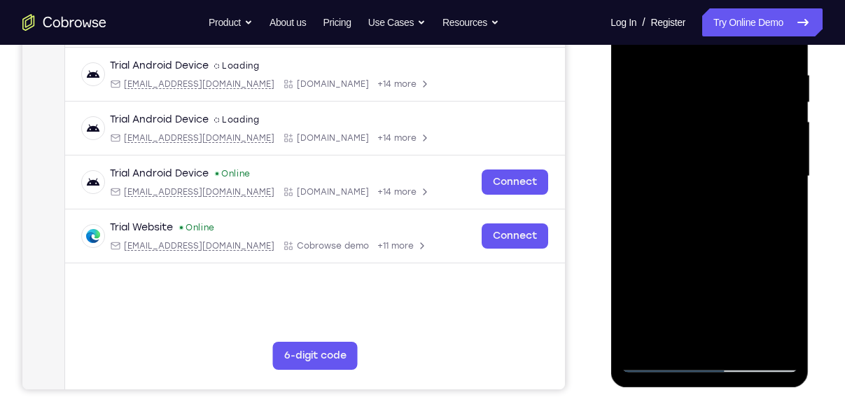
drag, startPoint x: 737, startPoint y: 251, endPoint x: 767, endPoint y: 74, distance: 180.4
click at [767, 74] on div at bounding box center [709, 176] width 176 height 392
drag, startPoint x: 722, startPoint y: 274, endPoint x: 749, endPoint y: 167, distance: 110.6
click at [749, 167] on div at bounding box center [709, 176] width 176 height 392
drag, startPoint x: 718, startPoint y: 272, endPoint x: 741, endPoint y: 144, distance: 131.0
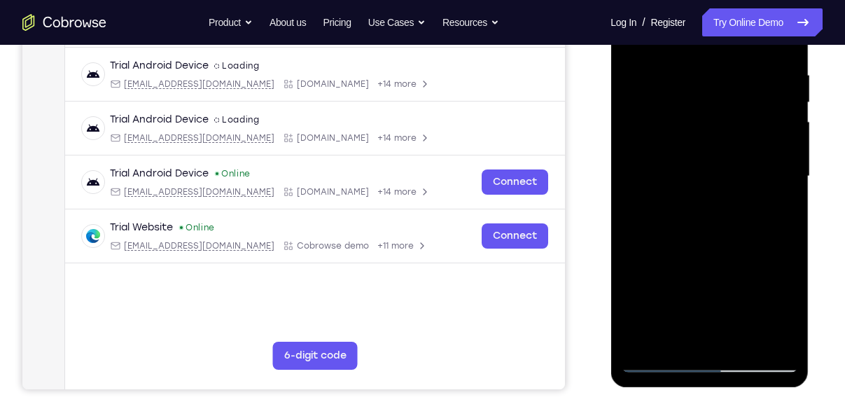
click at [741, 144] on div at bounding box center [709, 176] width 176 height 392
